Goal: Entertainment & Leisure: Consume media (video, audio)

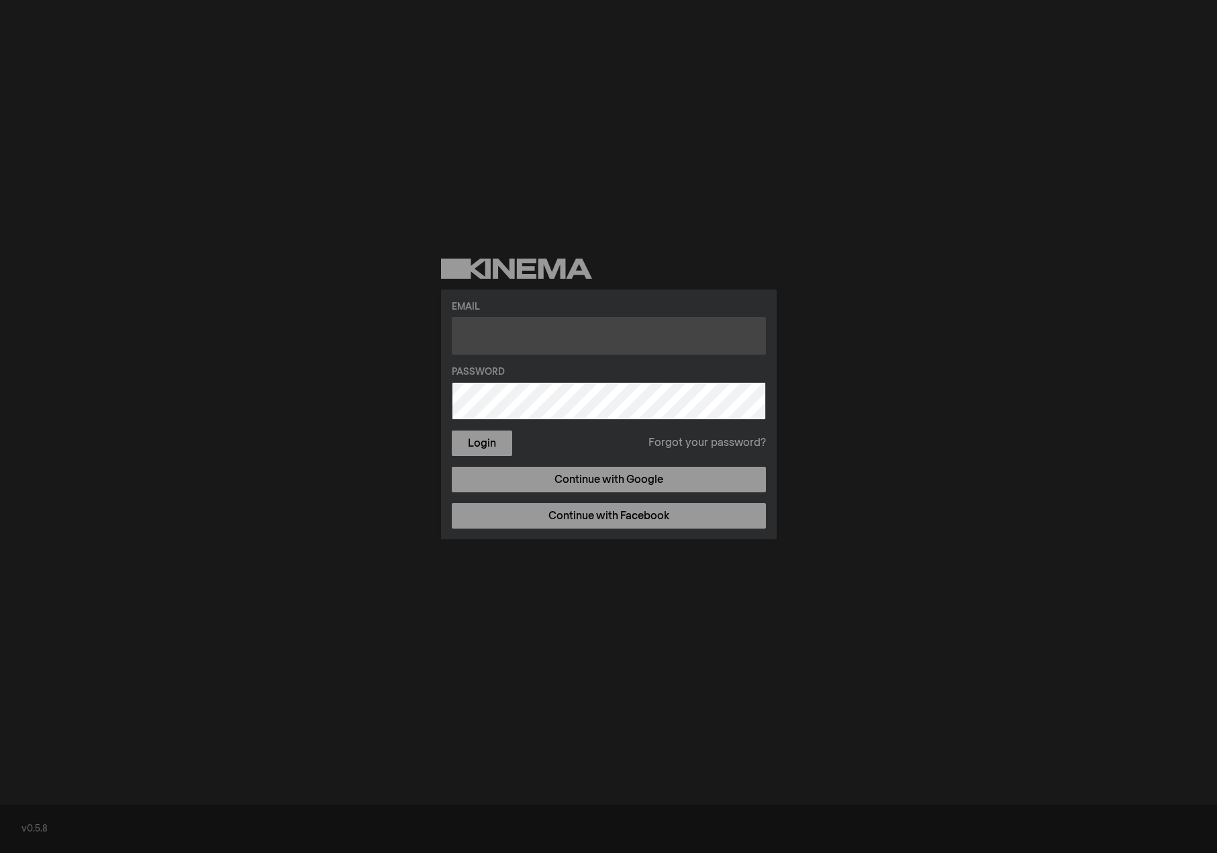
click at [538, 337] on input "text" at bounding box center [609, 336] width 314 height 38
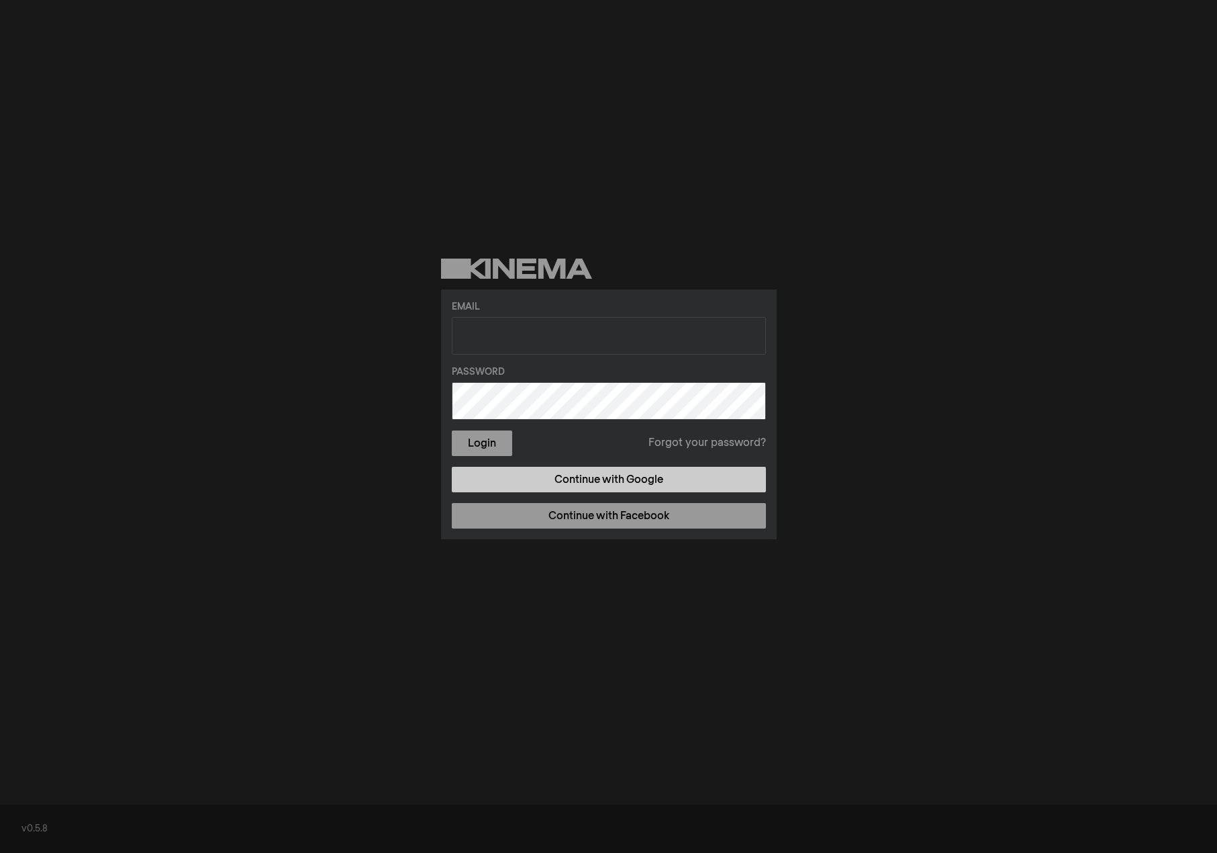
click at [561, 479] on link "Continue with Google" at bounding box center [609, 480] width 314 height 26
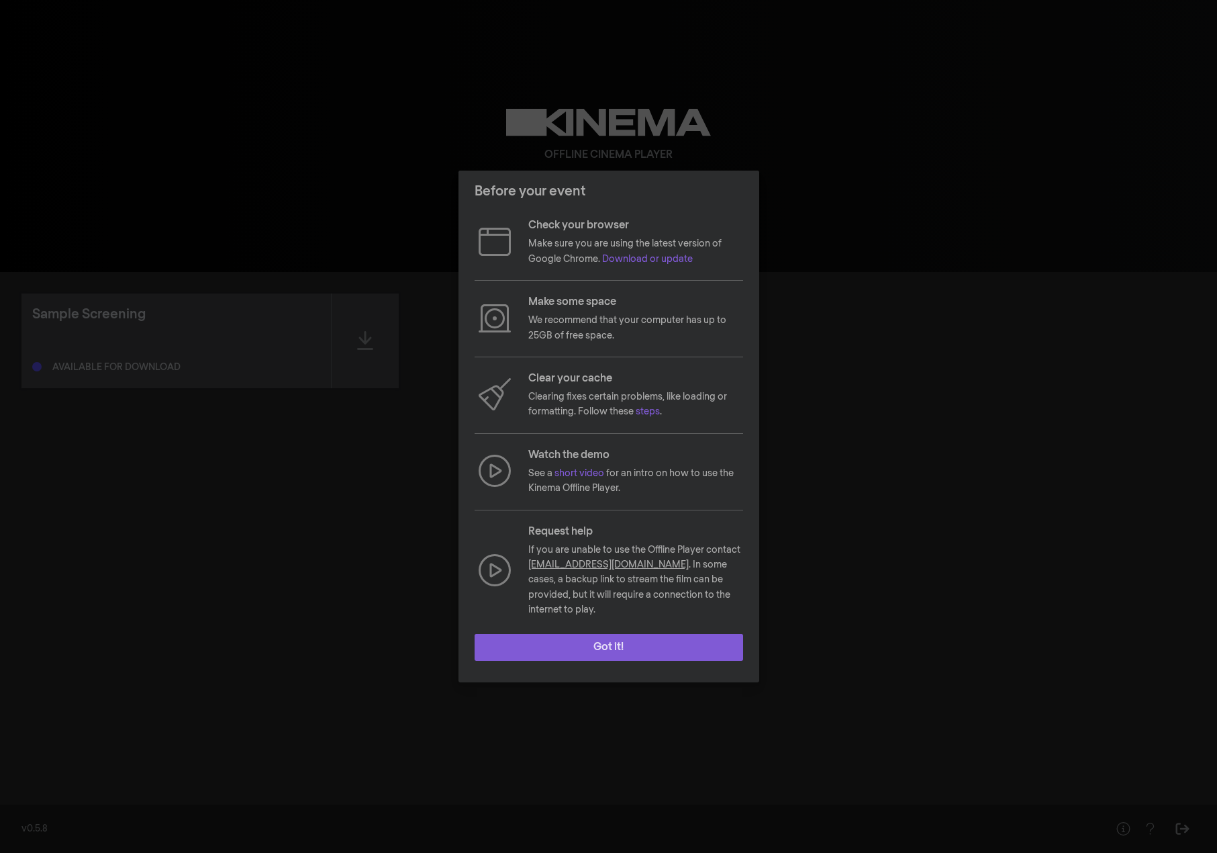
click at [599, 643] on button "Got it!" at bounding box center [609, 647] width 269 height 27
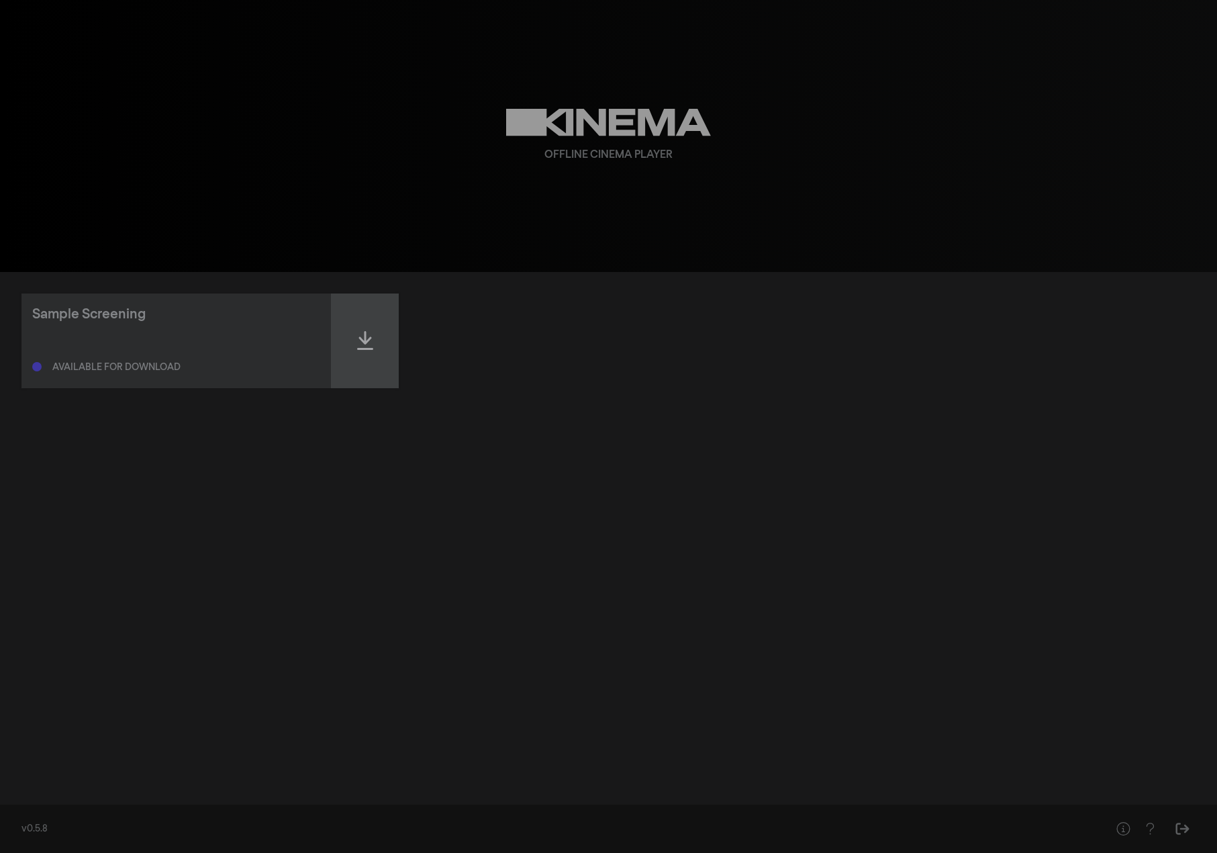
click at [374, 338] on div at bounding box center [365, 340] width 67 height 95
click at [372, 347] on icon at bounding box center [365, 340] width 16 height 21
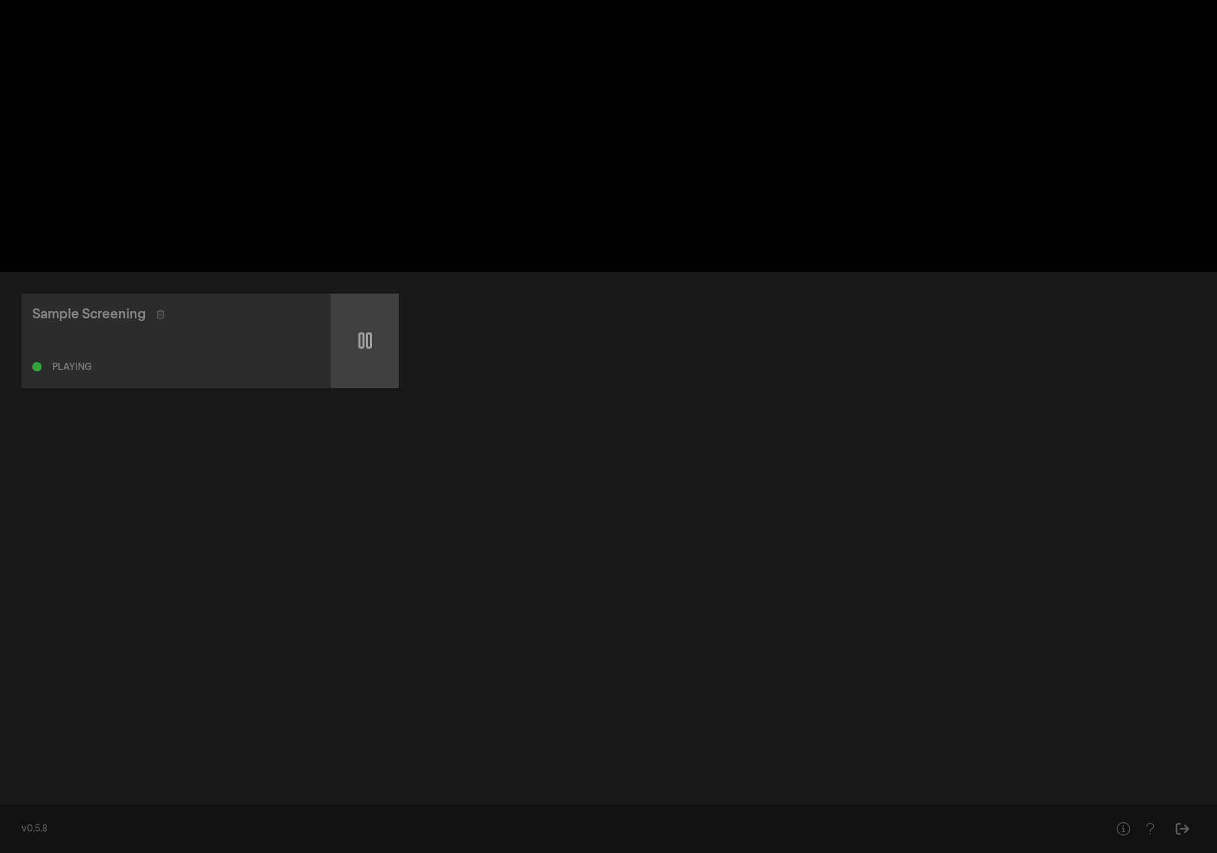
click at [367, 346] on icon at bounding box center [364, 340] width 13 height 16
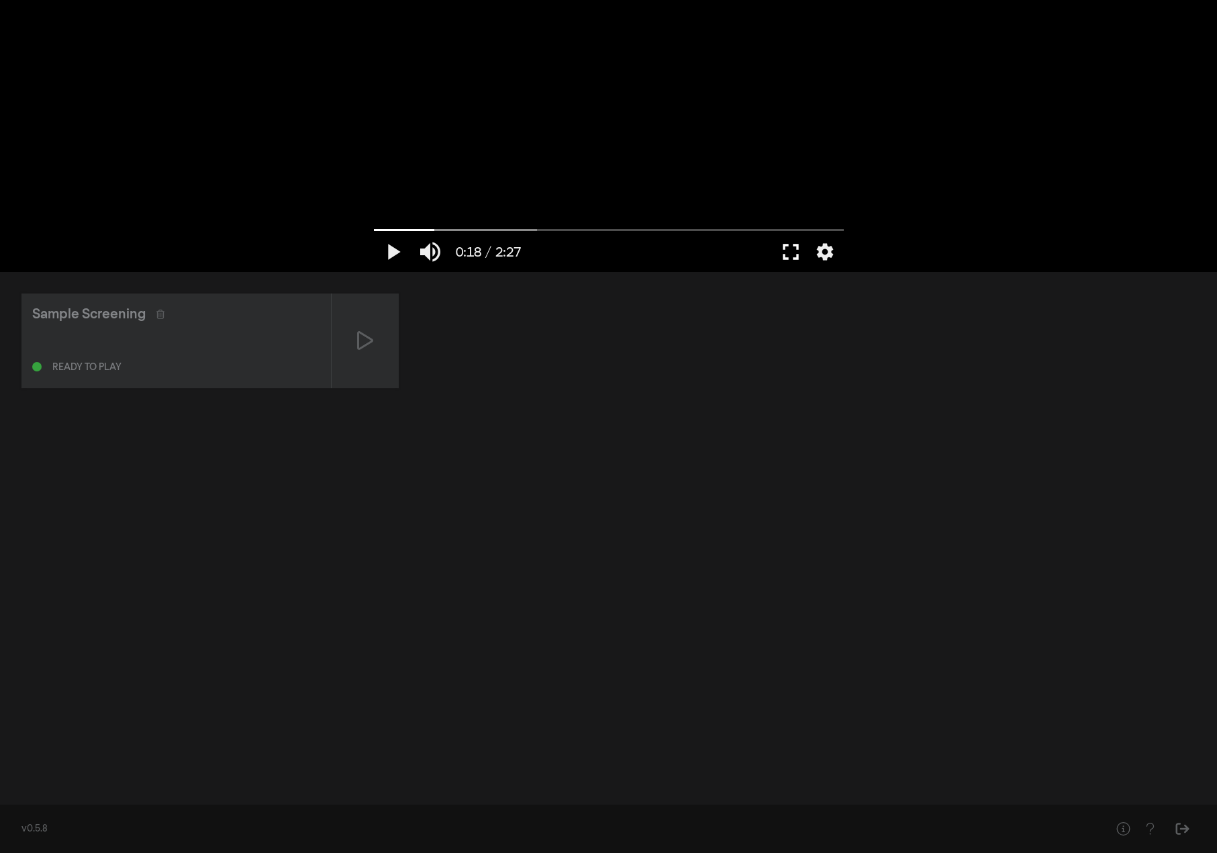
click at [790, 248] on button "fullscreen" at bounding box center [791, 252] width 38 height 40
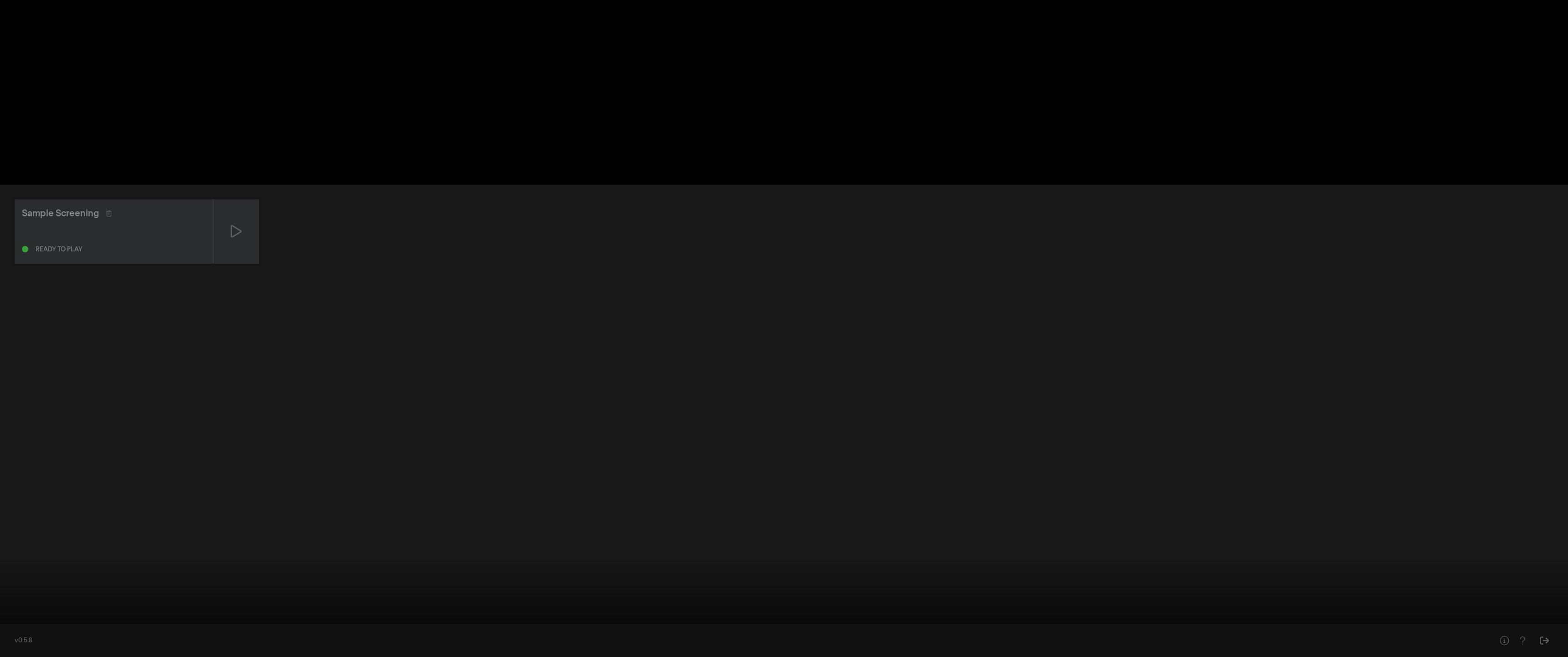
click at [826, 50] on div at bounding box center [784, 328] width 1568 height 657
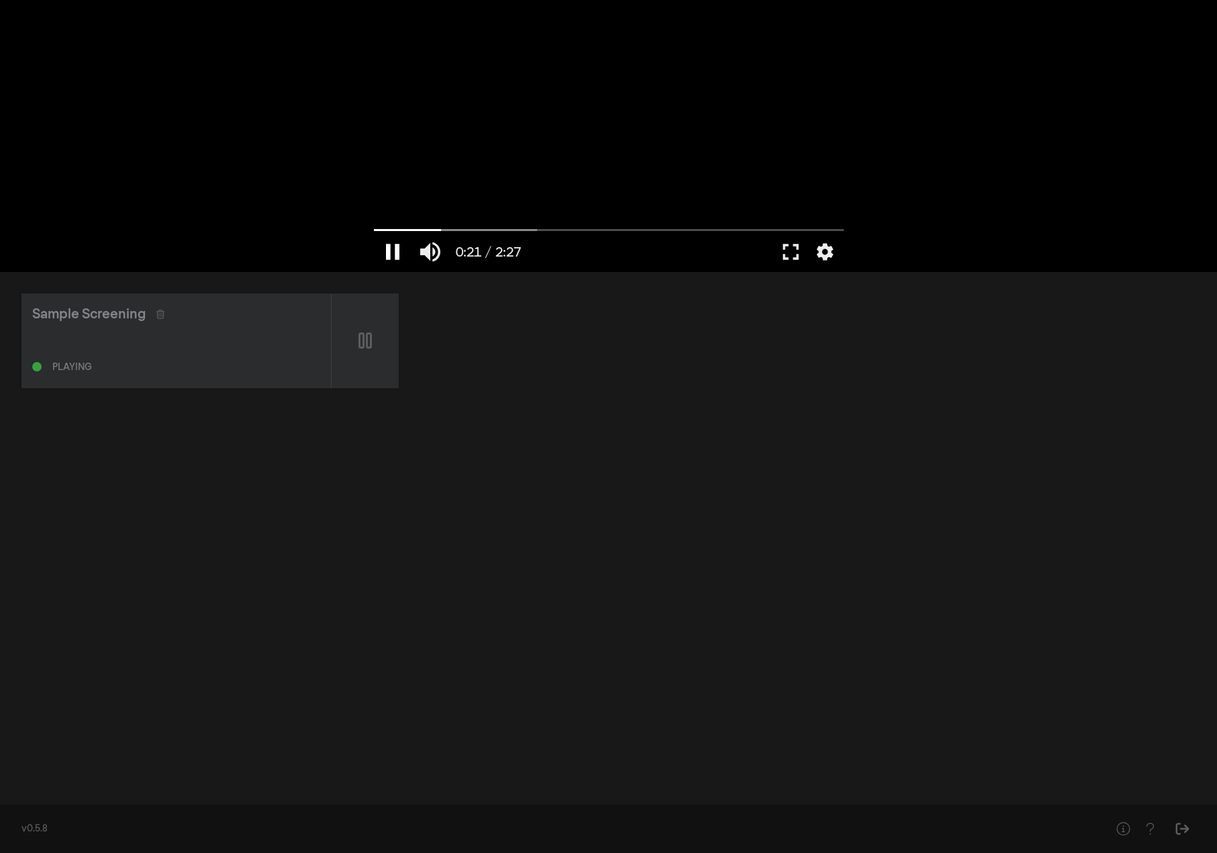
click at [393, 246] on button "pause" at bounding box center [393, 252] width 38 height 40
type input "21.242967"
